Goal: Information Seeking & Learning: Learn about a topic

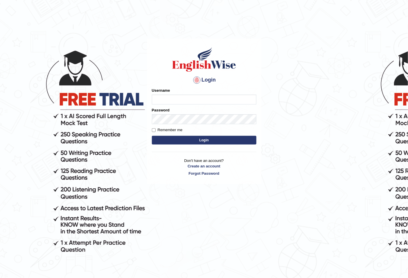
click at [169, 102] on input "Username" at bounding box center [204, 100] width 105 height 10
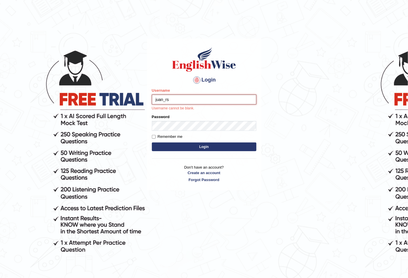
type input "juan_rs"
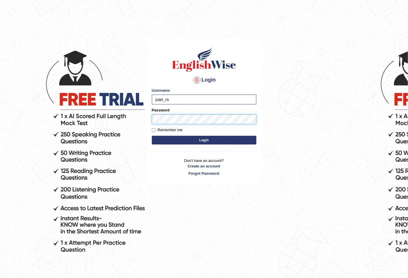
click at [152, 136] on button "Login" at bounding box center [204, 140] width 105 height 9
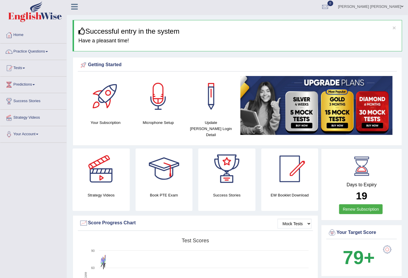
scroll to position [1, 0]
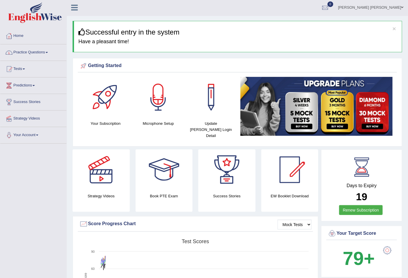
click at [51, 50] on link "Practice Questions" at bounding box center [33, 51] width 66 height 15
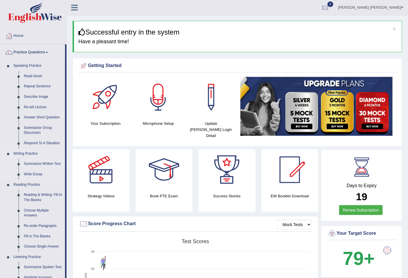
click at [42, 162] on link "Summarize Written Text" at bounding box center [43, 164] width 44 height 10
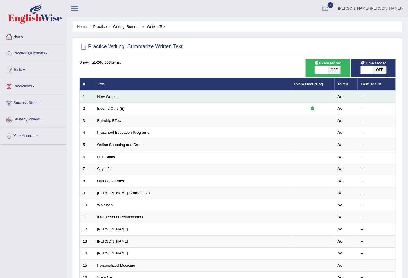
click at [117, 95] on link "New Women" at bounding box center [108, 96] width 22 height 4
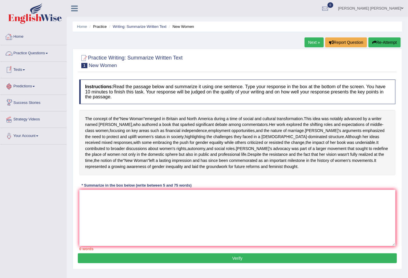
click at [41, 53] on link "Practice Questions" at bounding box center [33, 52] width 66 height 15
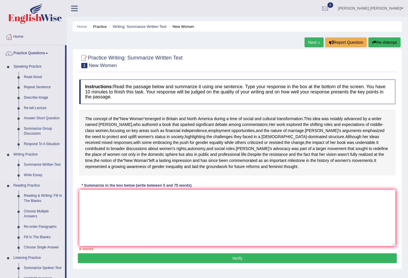
click at [35, 173] on link "Write Essay" at bounding box center [43, 175] width 44 height 10
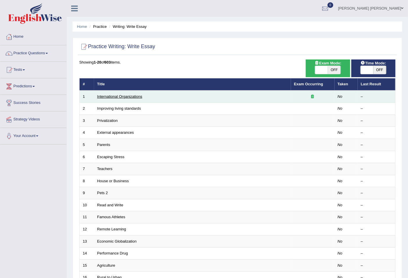
click at [100, 94] on link "International Organizations" at bounding box center [119, 96] width 45 height 4
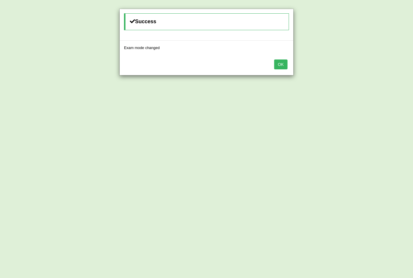
click at [278, 65] on button "OK" at bounding box center [280, 65] width 13 height 10
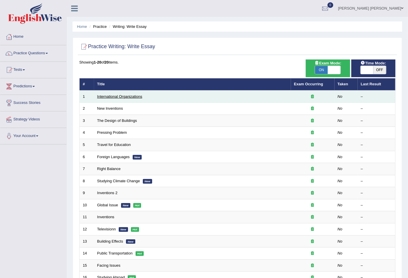
click at [117, 97] on link "International Organizations" at bounding box center [119, 96] width 45 height 4
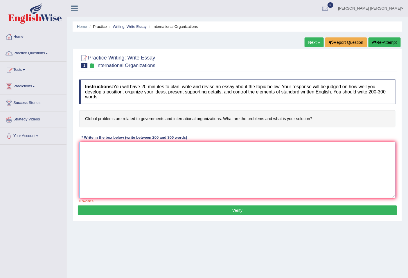
click at [248, 175] on textarea at bounding box center [237, 170] width 317 height 56
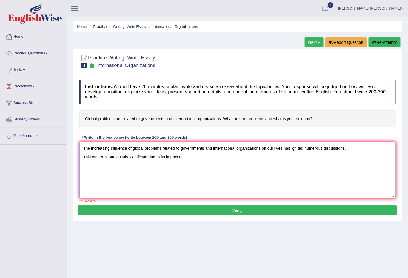
type textarea "The increasing influence of global problems related to governments and internat…"
click at [367, 7] on link "Juan Sebastian Cortes Guzman" at bounding box center [371, 7] width 74 height 15
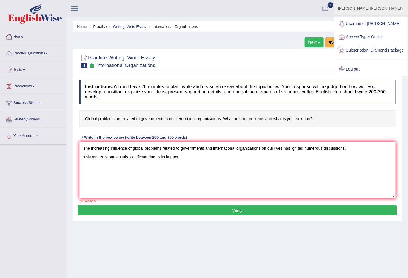
click at [361, 73] on link "Log out" at bounding box center [371, 69] width 73 height 13
